Goal: Unclear

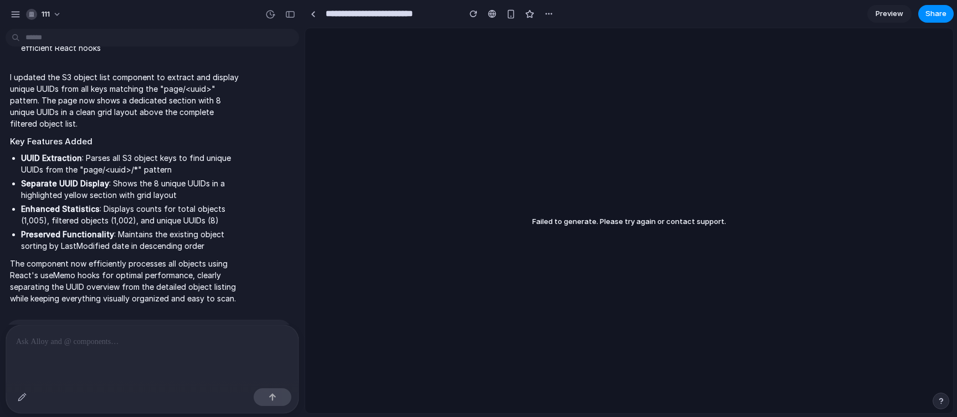
scroll to position [4690, 0]
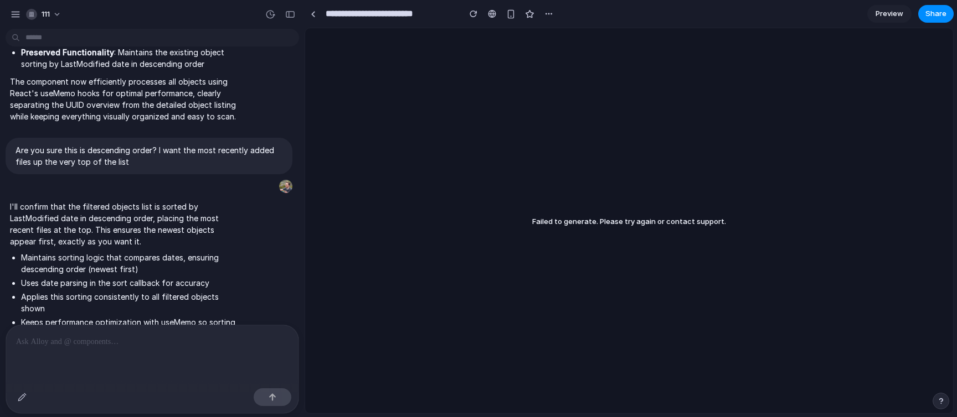
click at [68, 337] on p at bounding box center [152, 341] width 272 height 13
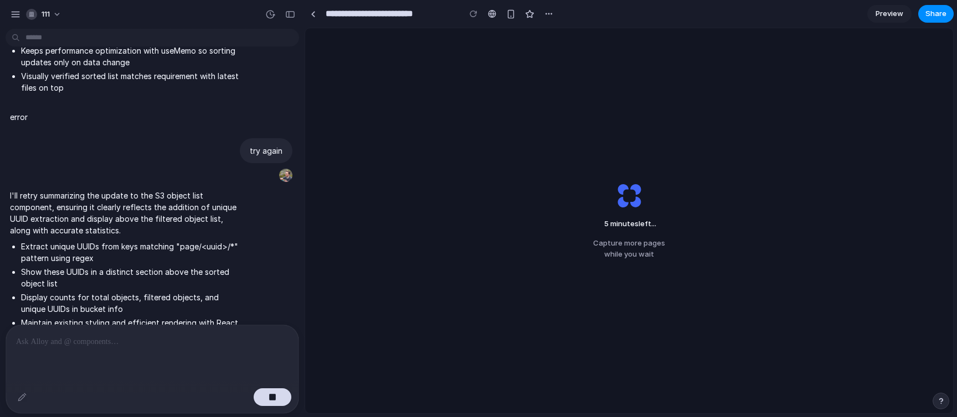
scroll to position [4962, 0]
